Goal: Task Accomplishment & Management: Use online tool/utility

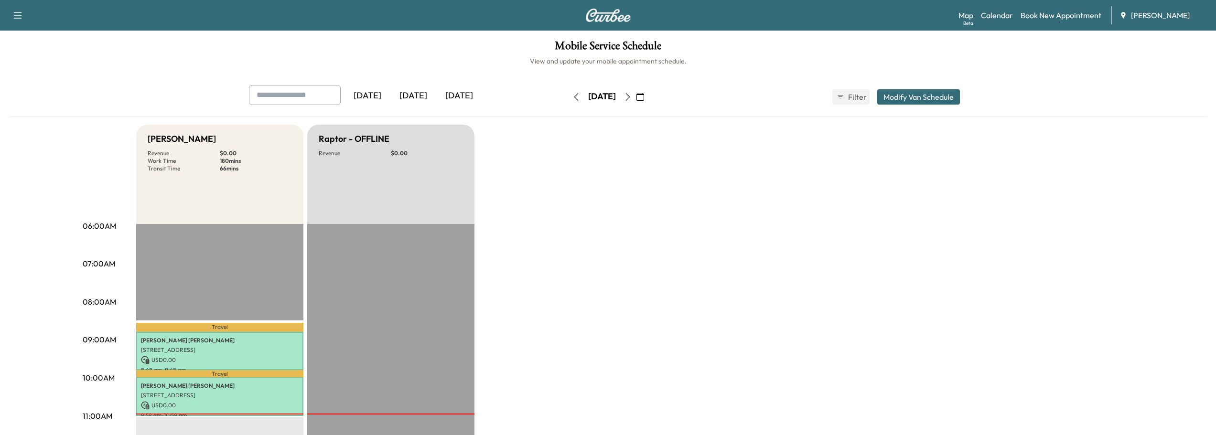
click at [632, 95] on icon "button" at bounding box center [628, 97] width 8 height 8
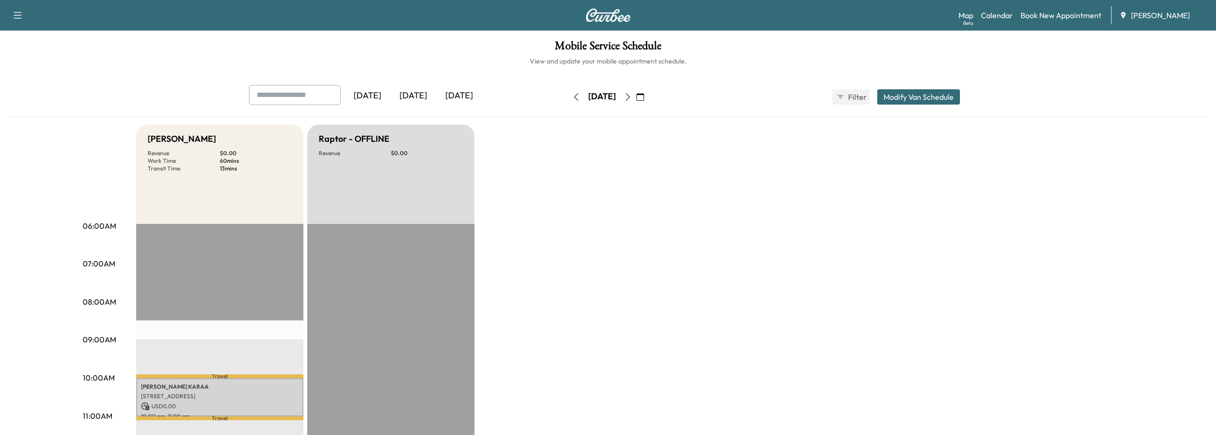
click at [632, 98] on icon "button" at bounding box center [628, 97] width 8 height 8
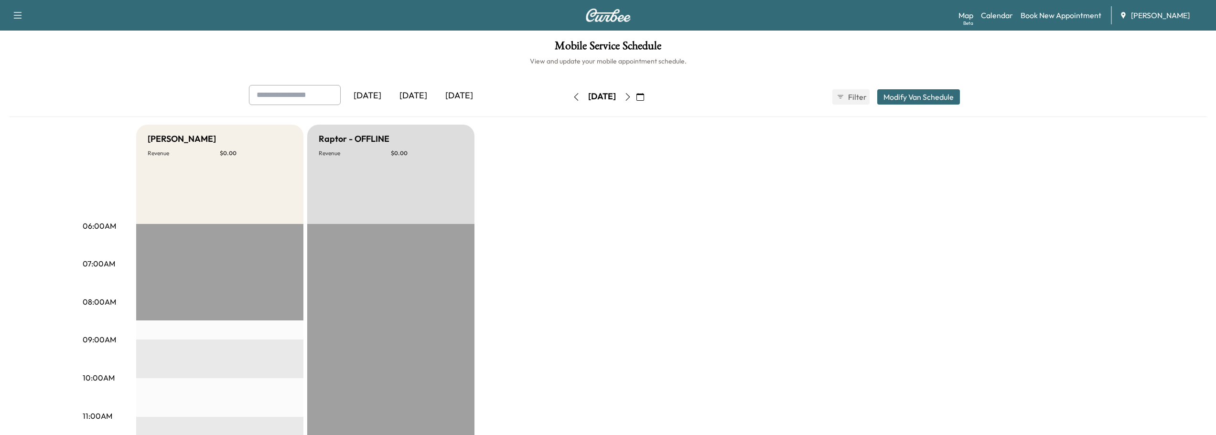
click at [14, 14] on icon "button" at bounding box center [17, 15] width 11 height 11
click at [852, 95] on span "Filter" at bounding box center [856, 96] width 17 height 11
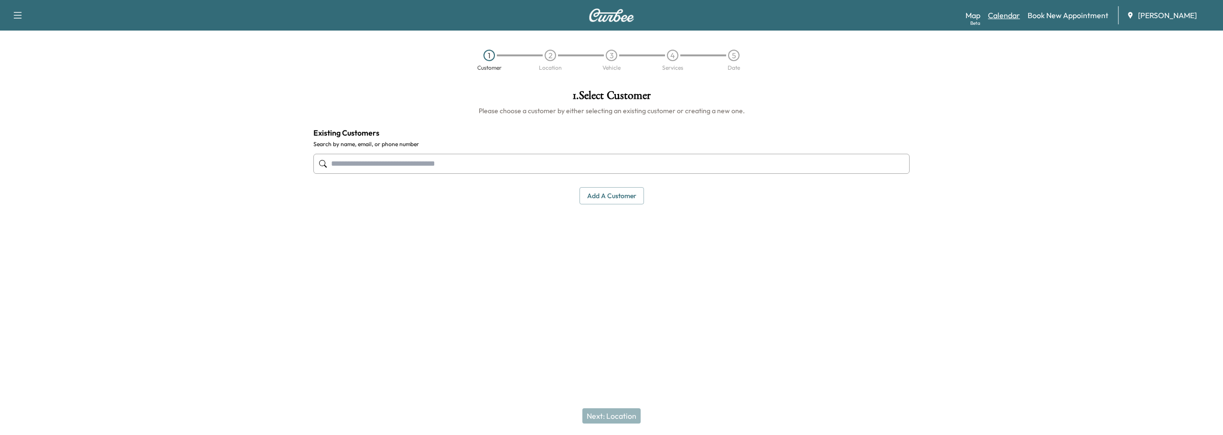
click at [1012, 16] on link "Calendar" at bounding box center [1004, 15] width 32 height 11
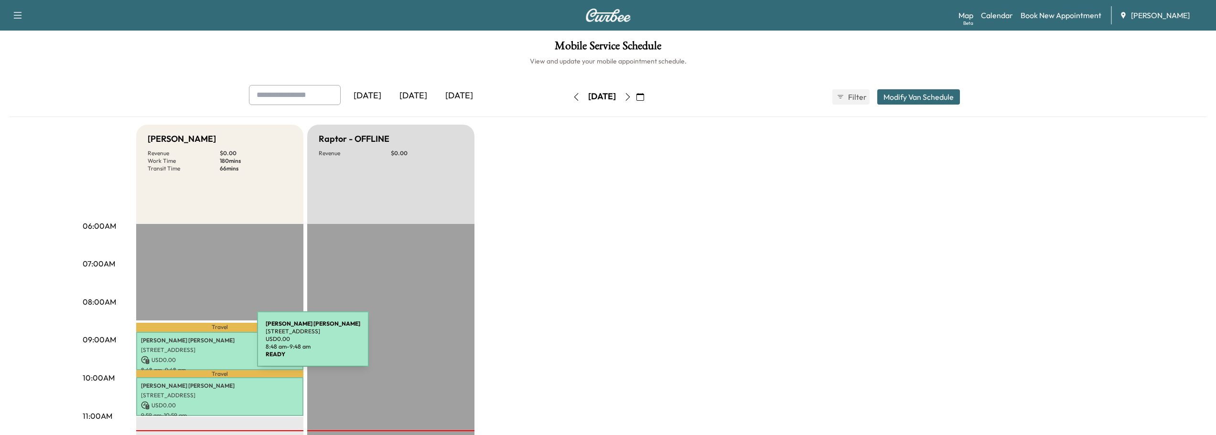
click at [185, 346] on p "[STREET_ADDRESS]" at bounding box center [220, 350] width 158 height 8
